Goal: Information Seeking & Learning: Learn about a topic

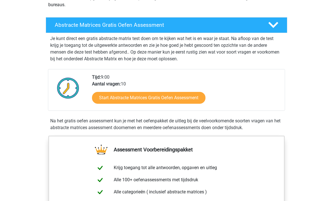
scroll to position [83, 0]
click at [104, 95] on link "Start Abstracte Matrices Gratis Oefen Assessment" at bounding box center [148, 98] width 113 height 12
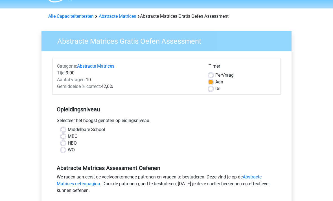
scroll to position [27, 0]
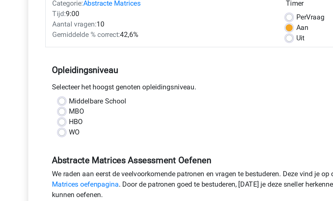
click at [61, 122] on div "MBO" at bounding box center [166, 125] width 211 height 7
click at [68, 122] on label "MBO" at bounding box center [73, 125] width 10 height 7
click at [61, 122] on input "MBO" at bounding box center [63, 125] width 5 height 6
radio input "true"
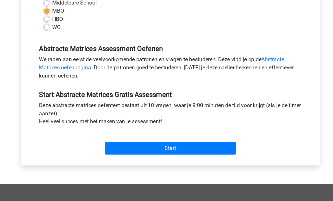
scroll to position [125, 0]
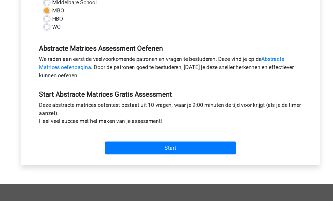
click at [112, 136] on input "Start" at bounding box center [167, 141] width 110 height 11
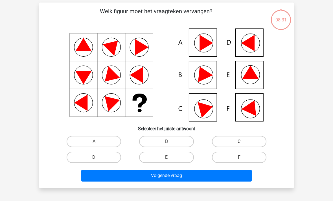
scroll to position [23, 0]
click at [246, 41] on icon at bounding box center [247, 43] width 13 height 16
click at [80, 153] on label "D" at bounding box center [94, 157] width 54 height 11
click at [94, 157] on input "D" at bounding box center [96, 159] width 4 height 4
radio input "true"
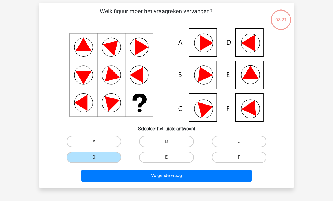
click at [201, 177] on button "Volgende vraag" at bounding box center [166, 176] width 171 height 12
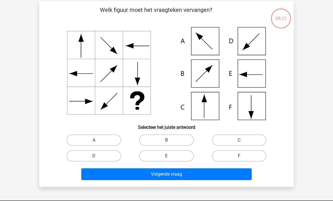
scroll to position [26, 0]
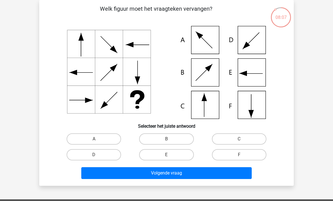
click at [250, 138] on label "C" at bounding box center [239, 138] width 54 height 11
click at [243, 139] on input "C" at bounding box center [241, 141] width 4 height 4
radio input "true"
click at [202, 171] on button "Volgende vraag" at bounding box center [166, 173] width 171 height 12
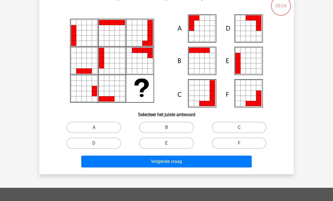
scroll to position [38, 0]
click at [246, 143] on label "F" at bounding box center [239, 143] width 54 height 11
click at [243, 143] on input "F" at bounding box center [241, 145] width 4 height 4
radio input "true"
click at [232, 158] on button "Volgende vraag" at bounding box center [166, 162] width 171 height 12
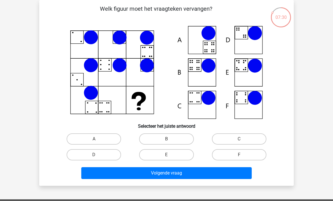
scroll to position [29, 0]
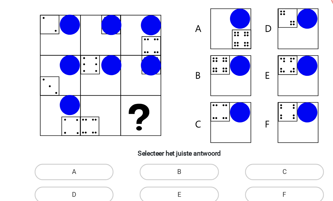
click at [139, 130] on label "B" at bounding box center [166, 135] width 54 height 11
click at [166, 136] on input "B" at bounding box center [168, 138] width 4 height 4
radio input "true"
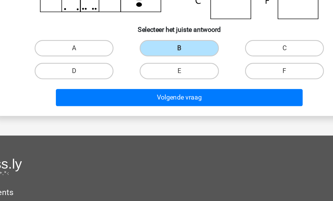
click at [177, 111] on button "Volgende vraag" at bounding box center [166, 117] width 171 height 12
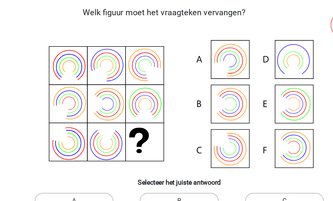
scroll to position [26, 0]
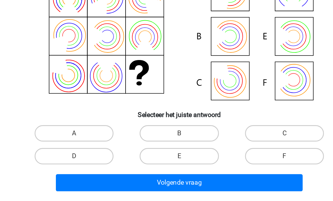
click at [239, 139] on input "C" at bounding box center [241, 141] width 4 height 4
radio input "true"
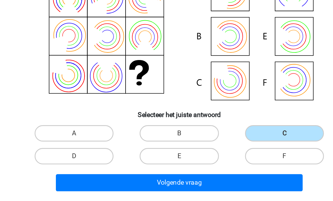
click at [171, 168] on button "Volgende vraag" at bounding box center [166, 174] width 171 height 12
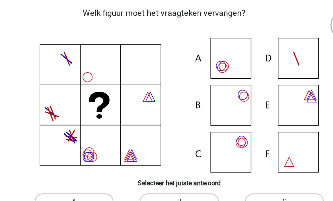
click at [139, 139] on label "B" at bounding box center [166, 139] width 54 height 11
click at [166, 139] on input "B" at bounding box center [168, 141] width 4 height 4
radio input "true"
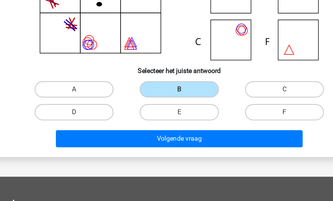
click at [175, 140] on button "Volgende vraag" at bounding box center [166, 146] width 171 height 12
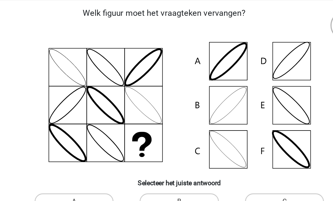
click at [212, 135] on label "C" at bounding box center [239, 139] width 54 height 11
click at [239, 139] on input "C" at bounding box center [241, 141] width 4 height 4
radio input "true"
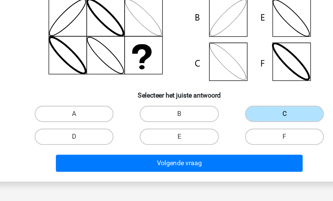
click at [176, 157] on button "Volgende vraag" at bounding box center [166, 163] width 171 height 12
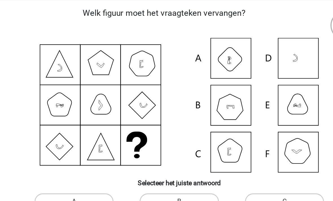
click at [159, 38] on icon at bounding box center [166, 72] width 227 height 93
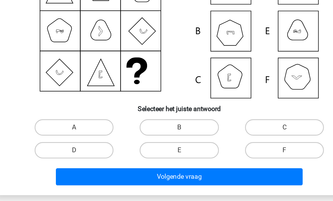
scroll to position [27, 0]
click at [67, 132] on label "A" at bounding box center [94, 137] width 54 height 11
click at [94, 138] on input "A" at bounding box center [96, 140] width 4 height 4
radio input "true"
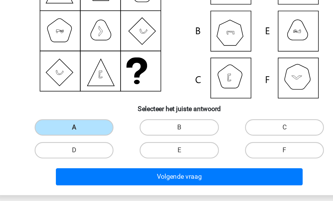
click at [153, 166] on button "Volgende vraag" at bounding box center [166, 172] width 171 height 12
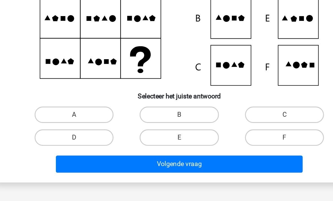
scroll to position [38, 0]
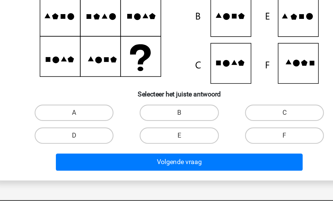
click at [212, 138] on label "F" at bounding box center [239, 143] width 54 height 11
click at [239, 143] on input "F" at bounding box center [241, 145] width 4 height 4
radio input "true"
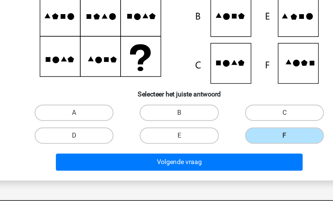
click at [170, 156] on button "Volgende vraag" at bounding box center [166, 162] width 171 height 12
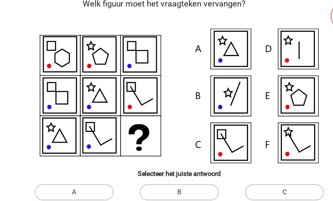
scroll to position [26, 0]
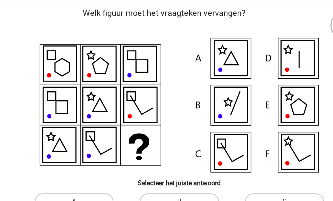
click at [212, 135] on label "C" at bounding box center [239, 139] width 54 height 11
click at [239, 139] on input "C" at bounding box center [241, 141] width 4 height 4
radio input "true"
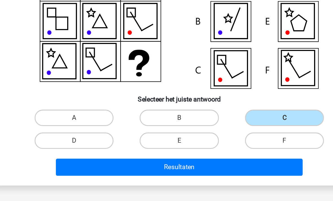
scroll to position [37, 0]
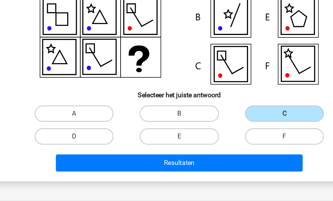
click at [177, 156] on button "Resultaten" at bounding box center [166, 162] width 171 height 12
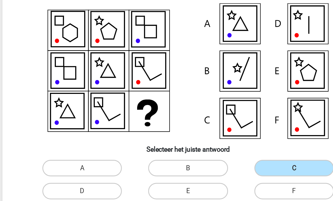
scroll to position [0, 0]
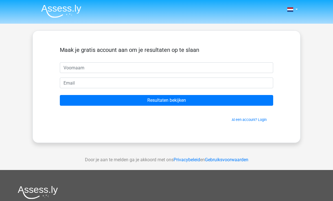
click at [225, 68] on input "text" at bounding box center [166, 67] width 213 height 11
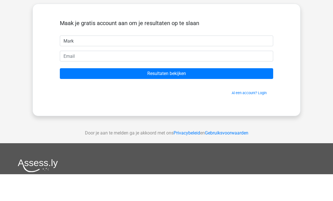
type input "Mark"
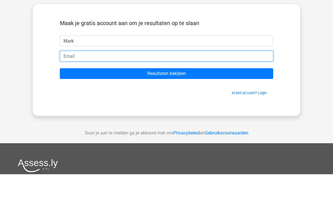
click at [160, 78] on input "email" at bounding box center [166, 83] width 213 height 11
type input "markvanetten@hotmail.com"
click at [166, 95] on input "Resultaten bekijken" at bounding box center [166, 100] width 213 height 11
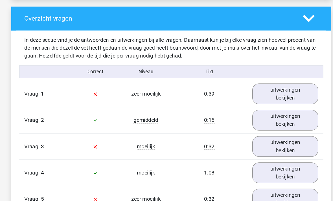
scroll to position [400, 0]
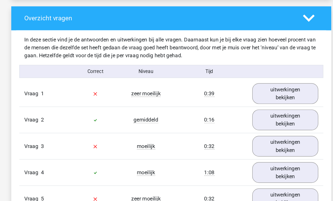
click at [252, 86] on link "uitwerkingen bekijken" at bounding box center [263, 94] width 56 height 17
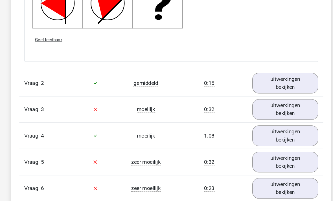
scroll to position [805, 0]
click at [252, 77] on link "uitwerkingen bekijken" at bounding box center [263, 85] width 56 height 17
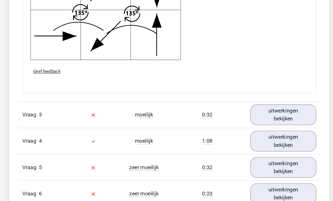
scroll to position [1194, 0]
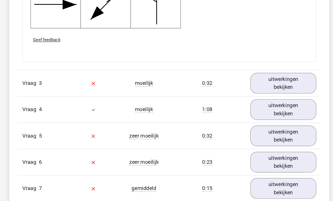
click at [250, 77] on link "uitwerkingen bekijken" at bounding box center [263, 85] width 56 height 17
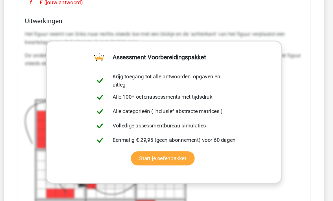
scroll to position [1436, 0]
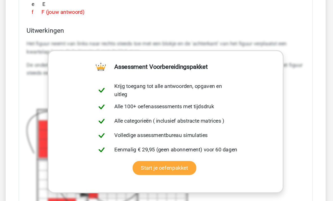
click at [262, 67] on div "Welk figuur moet het vraagteken vervangen?" at bounding box center [166, 62] width 249 height 400
click at [42, 97] on div "Welk figuur moet het vraagteken vervangen?" at bounding box center [166, 62] width 249 height 400
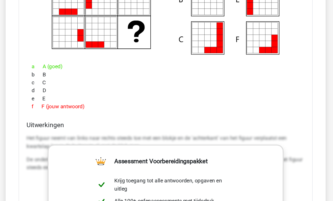
scroll to position [1346, 0]
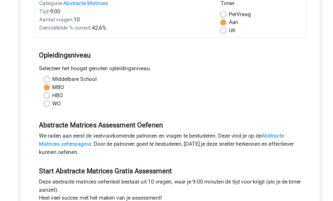
scroll to position [76, 0]
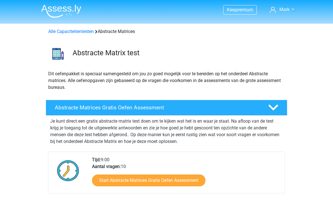
scroll to position [101, 0]
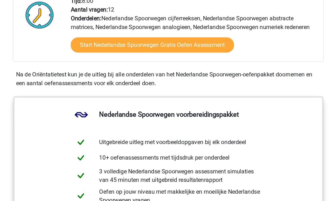
scroll to position [197, 0]
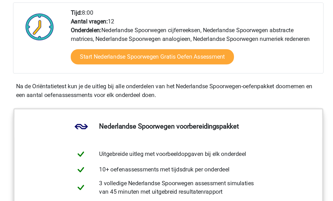
click at [91, 44] on link "Start Nederlandse Spoorwegen Gratis Oefen Assessment" at bounding box center [154, 44] width 127 height 12
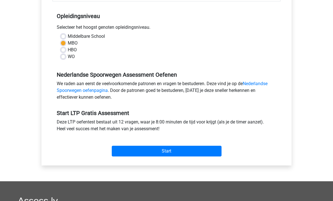
scroll to position [117, 0]
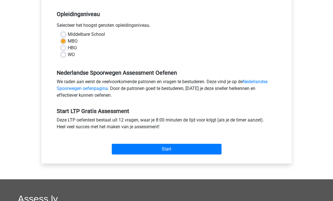
click at [129, 145] on input "Start" at bounding box center [167, 149] width 110 height 11
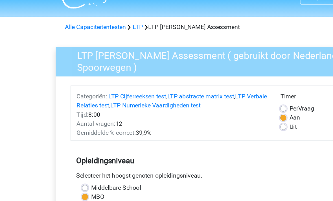
scroll to position [0, 0]
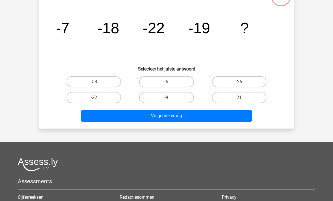
scroll to position [47, 0]
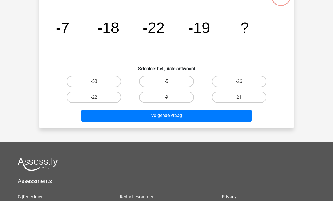
click at [78, 99] on label "-22" at bounding box center [94, 97] width 54 height 11
click at [94, 99] on input "-22" at bounding box center [96, 99] width 4 height 4
radio input "true"
click at [114, 117] on button "Volgende vraag" at bounding box center [166, 116] width 171 height 12
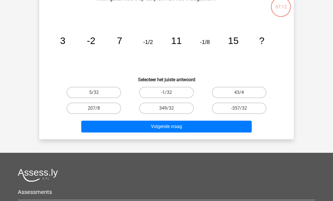
scroll to position [38, 0]
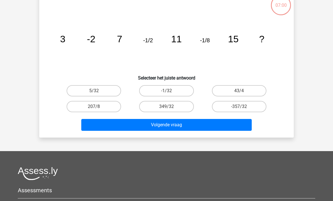
click at [177, 89] on label "-1/32" at bounding box center [166, 90] width 54 height 11
click at [170, 91] on input "-1/32" at bounding box center [168, 93] width 4 height 4
radio input "true"
click at [210, 125] on button "Volgende vraag" at bounding box center [166, 125] width 171 height 12
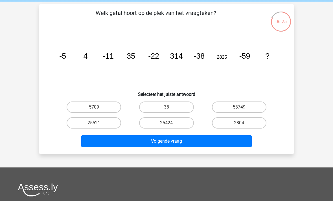
scroll to position [22, 0]
click at [253, 122] on label "2804" at bounding box center [239, 122] width 54 height 11
click at [243, 123] on input "2804" at bounding box center [241, 125] width 4 height 4
radio input "true"
click at [217, 141] on button "Volgende vraag" at bounding box center [166, 141] width 171 height 12
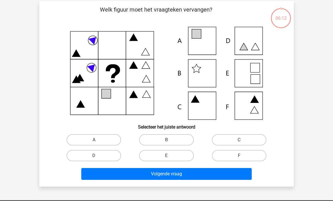
scroll to position [26, 0]
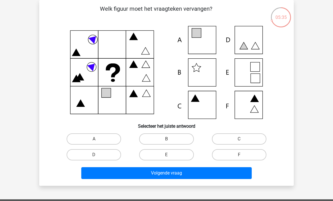
click at [82, 137] on label "A" at bounding box center [94, 138] width 54 height 11
click at [94, 139] on input "A" at bounding box center [96, 141] width 4 height 4
radio input "true"
click at [194, 172] on button "Volgende vraag" at bounding box center [166, 173] width 171 height 12
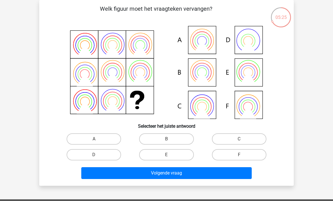
click at [247, 137] on label "C" at bounding box center [239, 138] width 54 height 11
click at [243, 139] on input "C" at bounding box center [241, 141] width 4 height 4
radio input "true"
click at [231, 169] on button "Volgende vraag" at bounding box center [166, 173] width 171 height 12
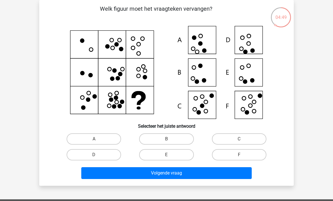
click at [250, 136] on label "C" at bounding box center [239, 138] width 54 height 11
click at [243, 139] on input "C" at bounding box center [241, 141] width 4 height 4
radio input "true"
click at [208, 172] on button "Volgende vraag" at bounding box center [166, 173] width 171 height 12
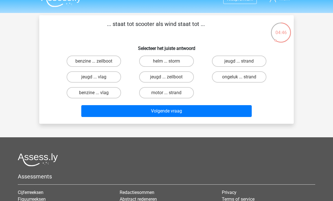
scroll to position [10, 0]
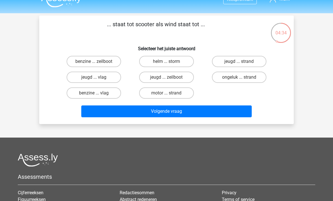
click at [80, 58] on label "benzine ... zeilboot" at bounding box center [94, 61] width 54 height 11
click at [94, 61] on input "benzine ... zeilboot" at bounding box center [96, 63] width 4 height 4
radio input "true"
click at [97, 112] on button "Volgende vraag" at bounding box center [166, 111] width 171 height 12
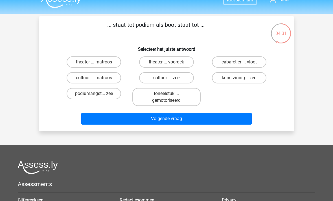
scroll to position [6, 0]
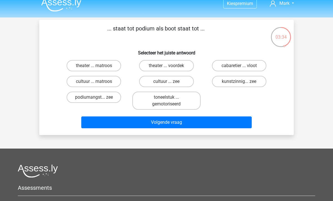
click at [174, 65] on label "theater ... voordek" at bounding box center [166, 65] width 54 height 11
click at [170, 66] on input "theater ... voordek" at bounding box center [168, 68] width 4 height 4
radio input "true"
click at [193, 126] on button "Volgende vraag" at bounding box center [166, 122] width 171 height 12
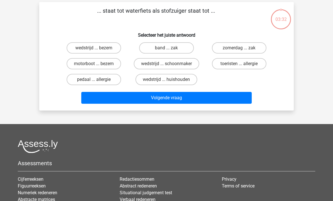
scroll to position [26, 0]
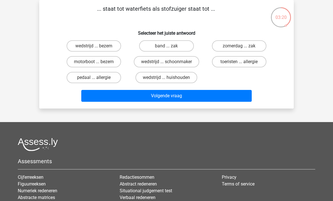
click at [78, 60] on label "motorboot ... bezem" at bounding box center [94, 61] width 54 height 11
click at [94, 62] on input "motorboot ... bezem" at bounding box center [96, 64] width 4 height 4
radio input "true"
click at [206, 97] on button "Volgende vraag" at bounding box center [166, 96] width 171 height 12
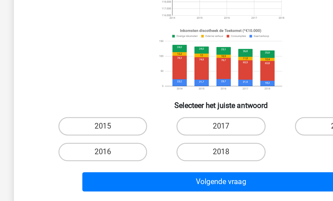
scroll to position [24, 0]
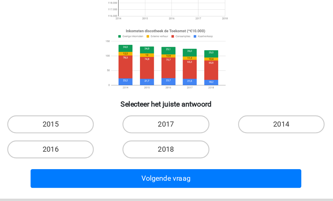
click at [212, 136] on label "2014" at bounding box center [239, 141] width 54 height 11
click at [239, 141] on input "2014" at bounding box center [241, 143] width 4 height 4
radio input "true"
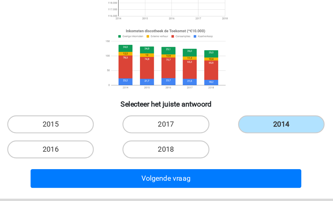
click at [147, 169] on button "Volgende vraag" at bounding box center [166, 175] width 171 height 12
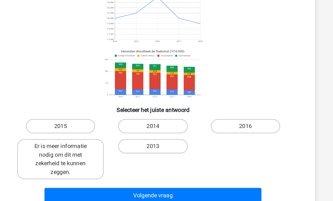
scroll to position [37, 0]
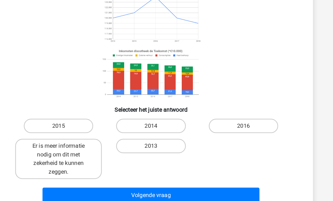
click at [212, 122] on label "2016" at bounding box center [239, 127] width 54 height 11
click at [239, 128] on input "2016" at bounding box center [241, 130] width 4 height 4
radio input "true"
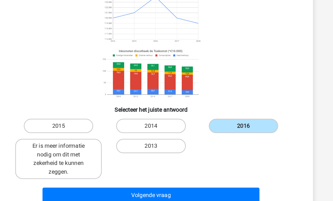
click at [139, 122] on label "2014" at bounding box center [166, 127] width 54 height 11
click at [166, 128] on input "2014" at bounding box center [168, 130] width 4 height 4
radio input "true"
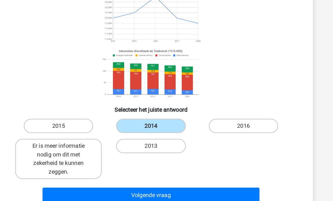
click at [142, 177] on button "Volgende vraag" at bounding box center [166, 183] width 171 height 12
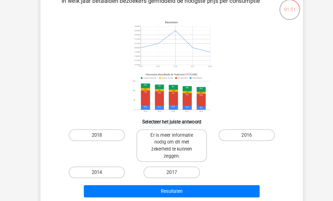
scroll to position [34, 0]
click at [181, 137] on label "Er is meer informatie nodig om dit met zekerheid te kunnen zeggen." at bounding box center [166, 141] width 68 height 32
click at [170, 135] on input "Er is meer informatie nodig om dit met zekerheid te kunnen zeggen." at bounding box center [168, 133] width 4 height 4
radio input "true"
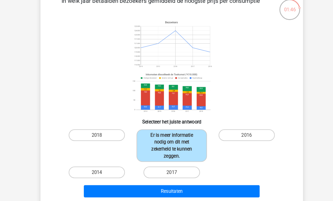
click at [193, 186] on button "Resultaten" at bounding box center [166, 186] width 171 height 12
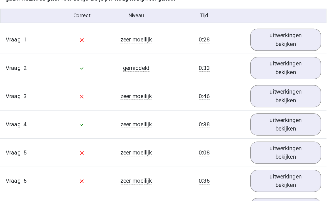
scroll to position [616, 0]
click at [235, 29] on link "uitwerkingen bekijken" at bounding box center [263, 31] width 56 height 17
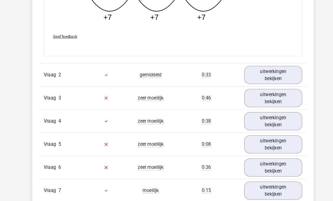
scroll to position [891, 0]
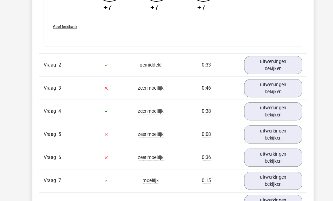
click at [258, 87] on link "uitwerkingen bekijken" at bounding box center [263, 84] width 56 height 17
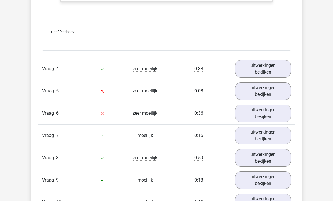
scroll to position [1267, 0]
click at [260, 95] on link "uitwerkingen bekijken" at bounding box center [263, 90] width 56 height 17
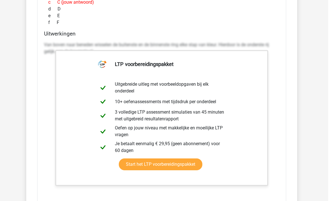
scroll to position [1521, 0]
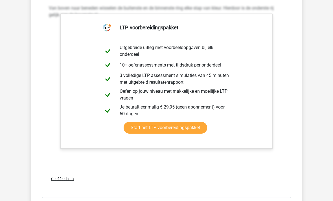
scroll to position [1539, 0]
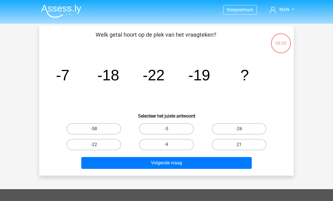
scroll to position [51, 0]
